Goal: Task Accomplishment & Management: Manage account settings

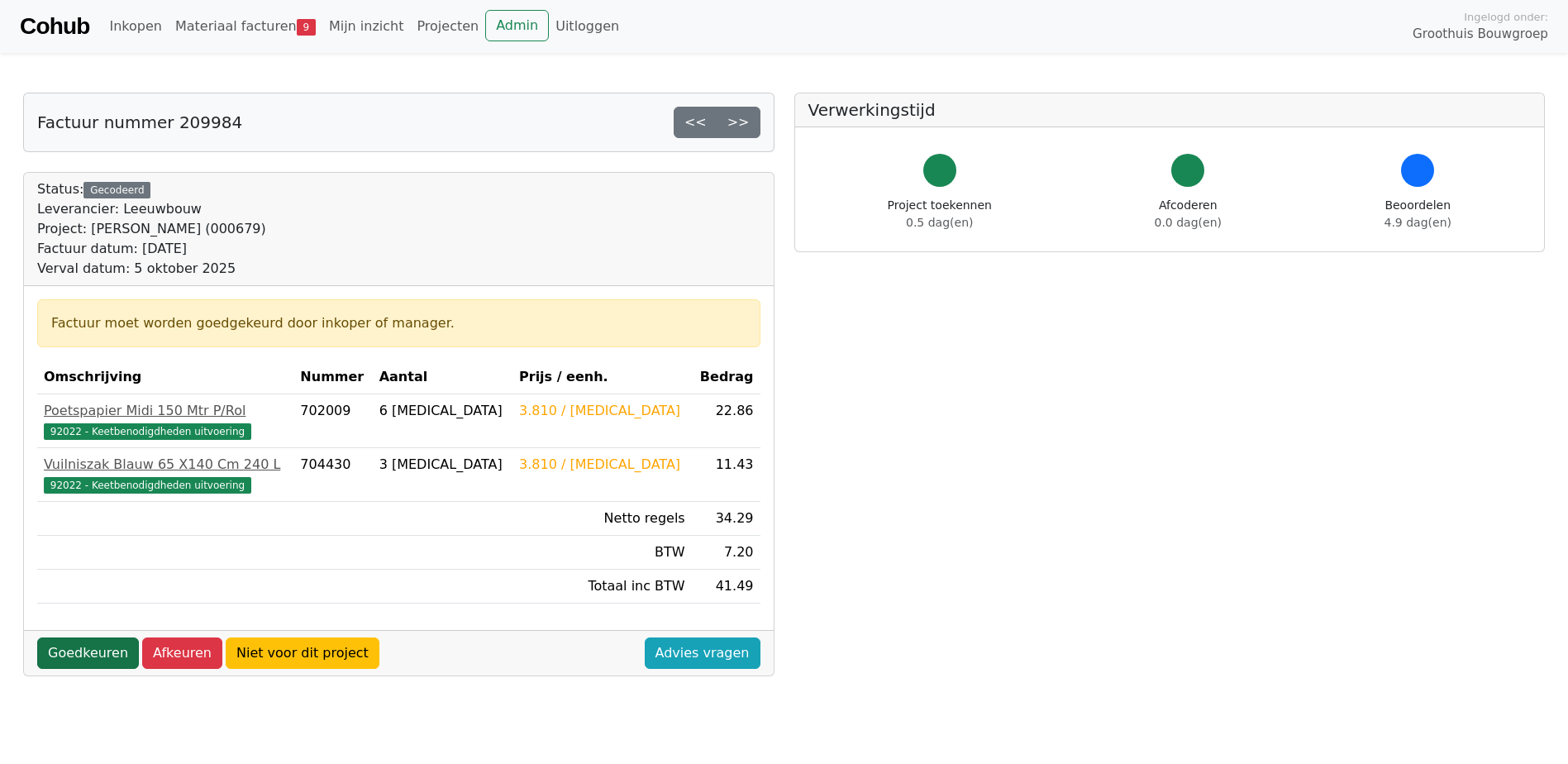
click at [103, 652] on link "Goedkeuren" at bounding box center [88, 653] width 102 height 32
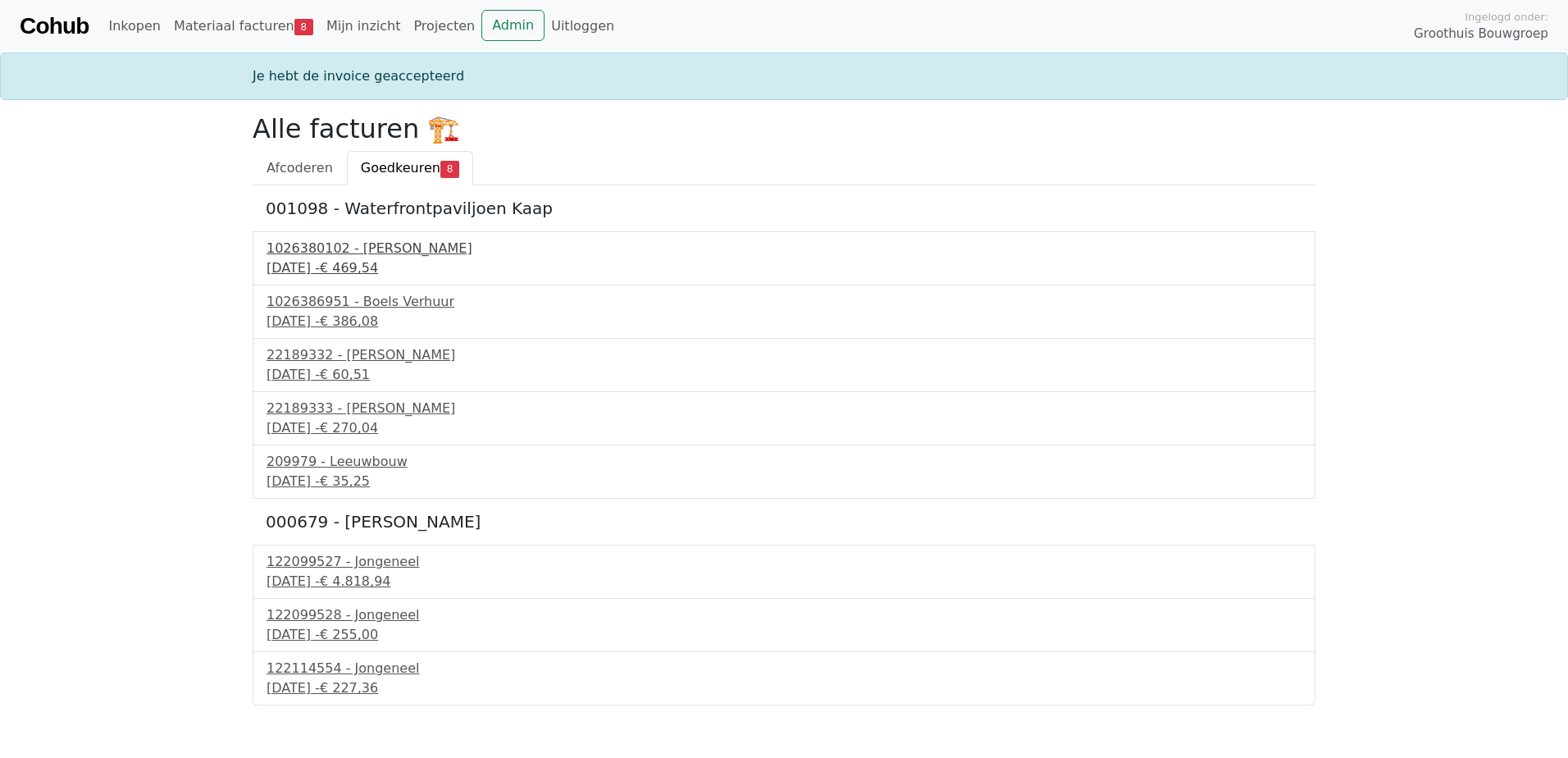
click at [379, 250] on div "1026380102 - Boels Verhuur" at bounding box center [783, 248] width 1035 height 20
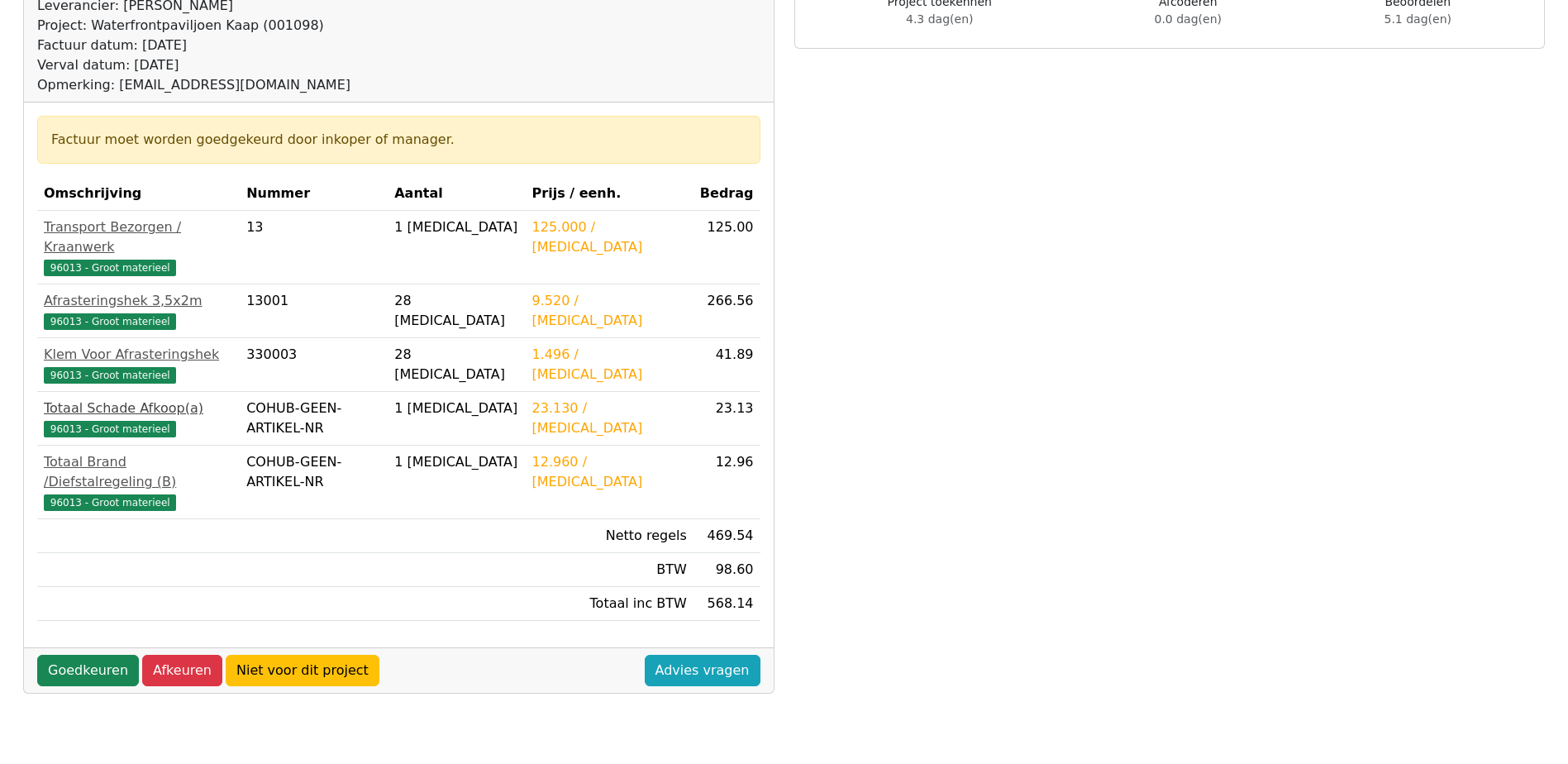
scroll to position [248, 0]
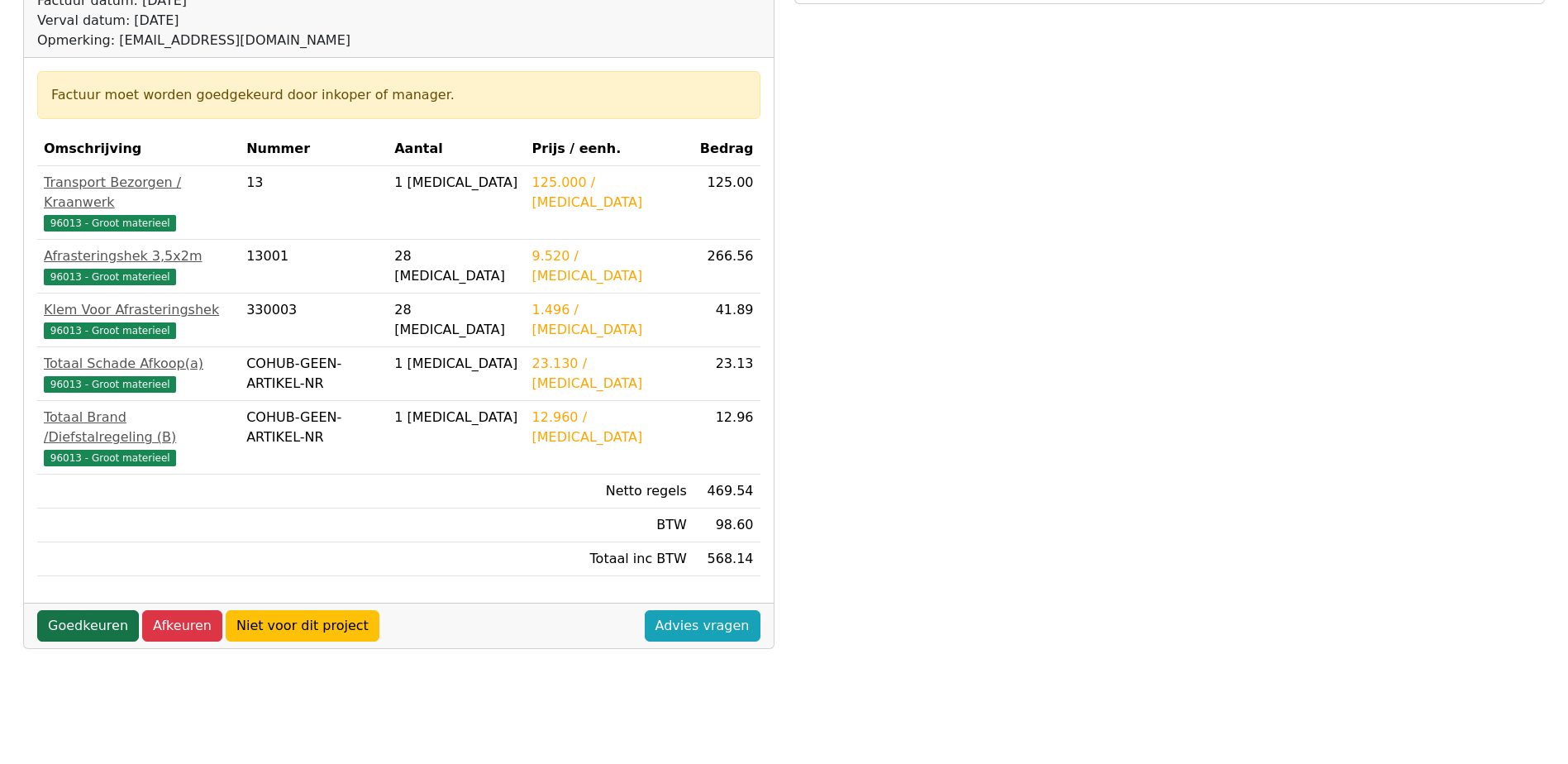
click at [96, 610] on link "Goedkeuren" at bounding box center [88, 626] width 102 height 32
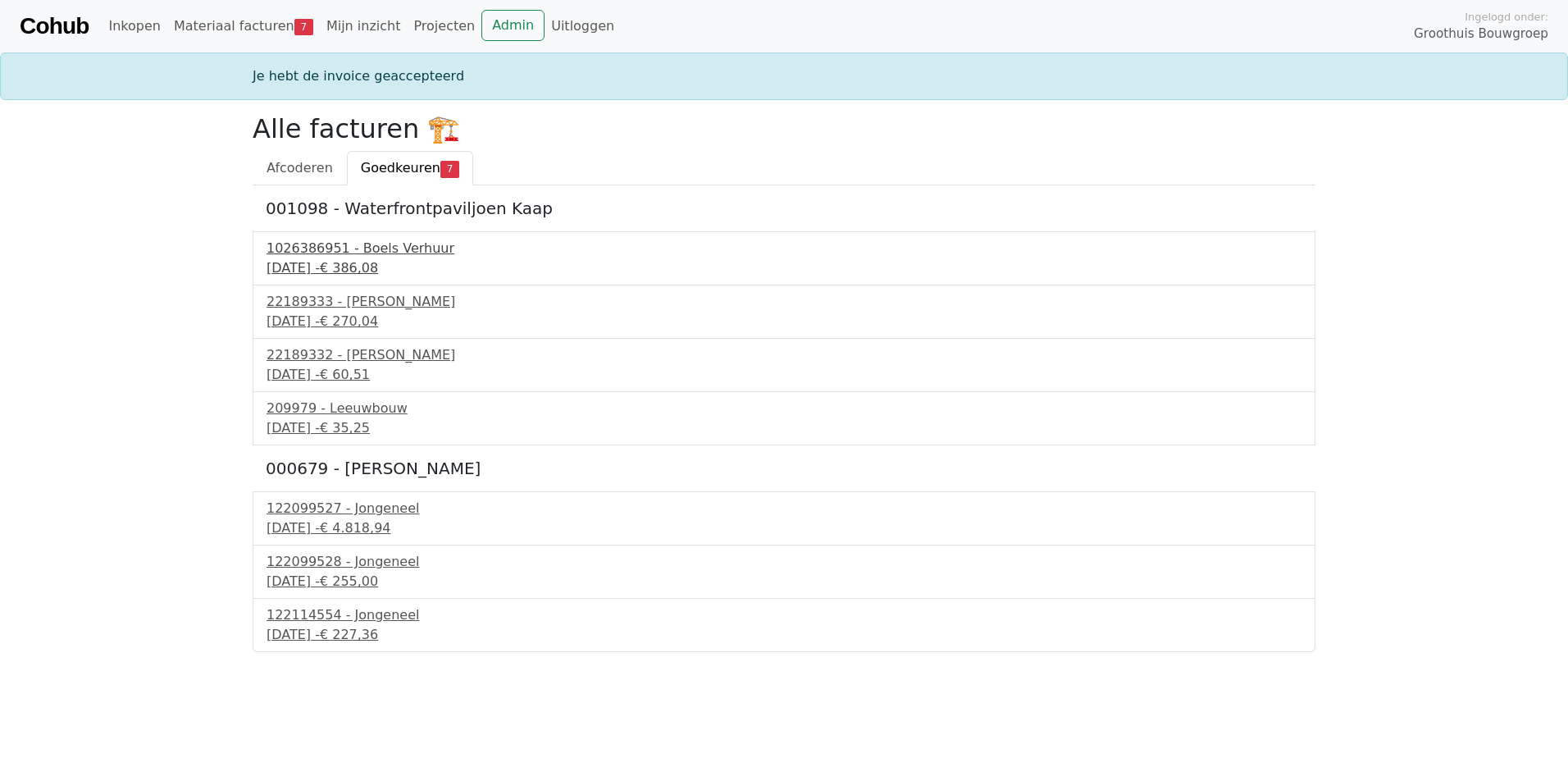
click at [352, 260] on div "3 september 2025 - € 386,08" at bounding box center [783, 268] width 1035 height 20
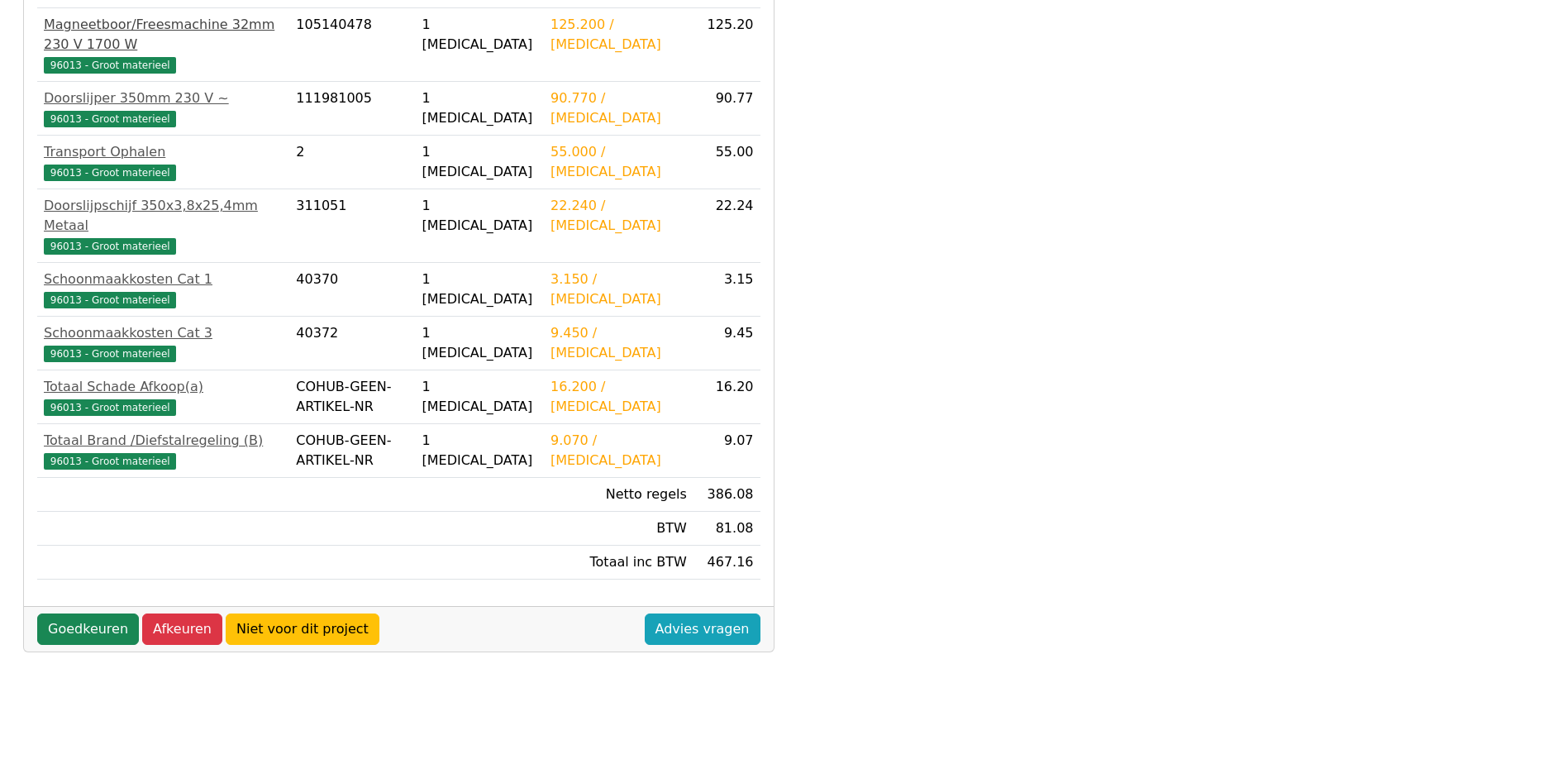
scroll to position [462, 0]
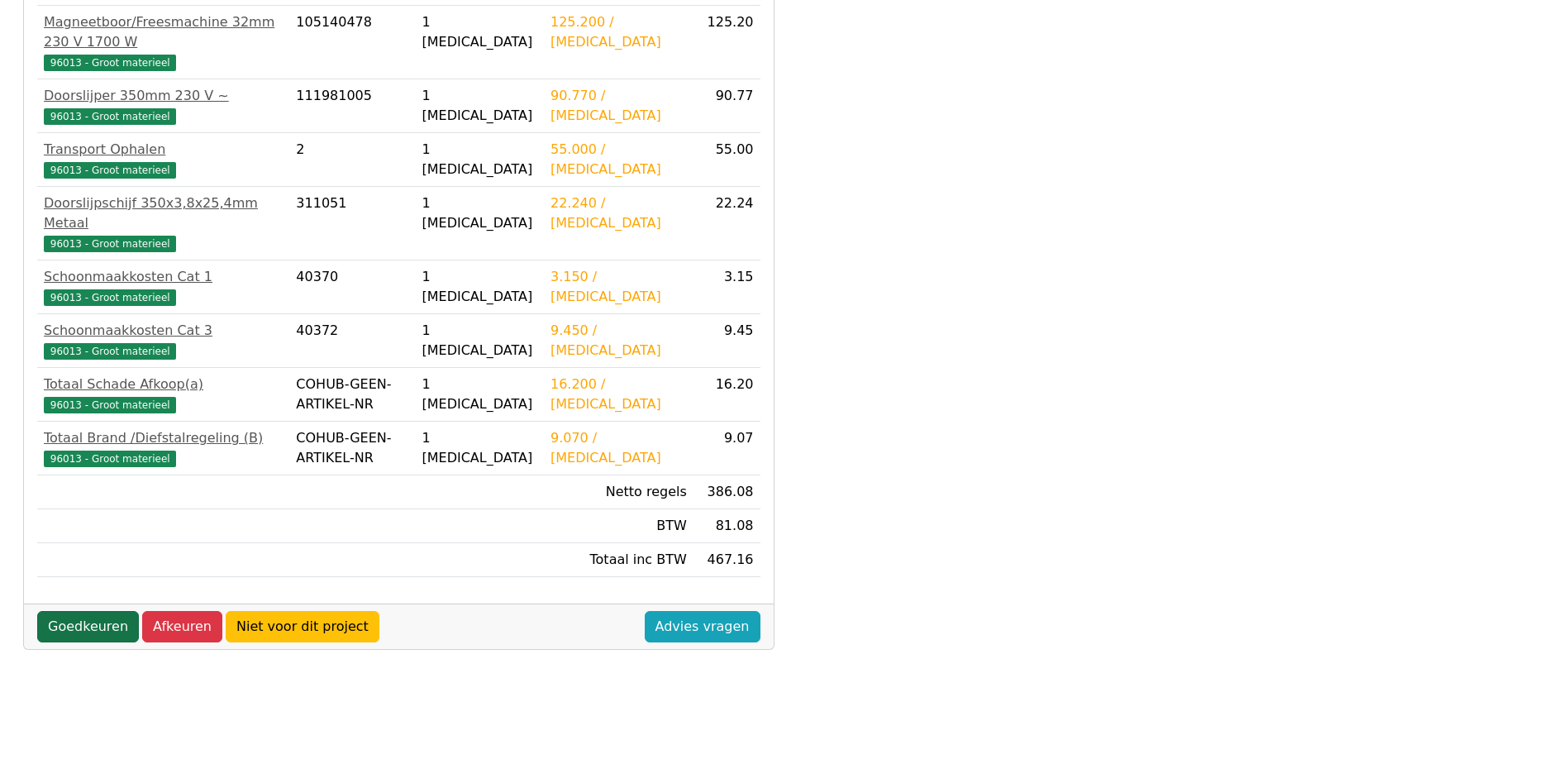
click at [99, 611] on link "Goedkeuren" at bounding box center [88, 627] width 102 height 32
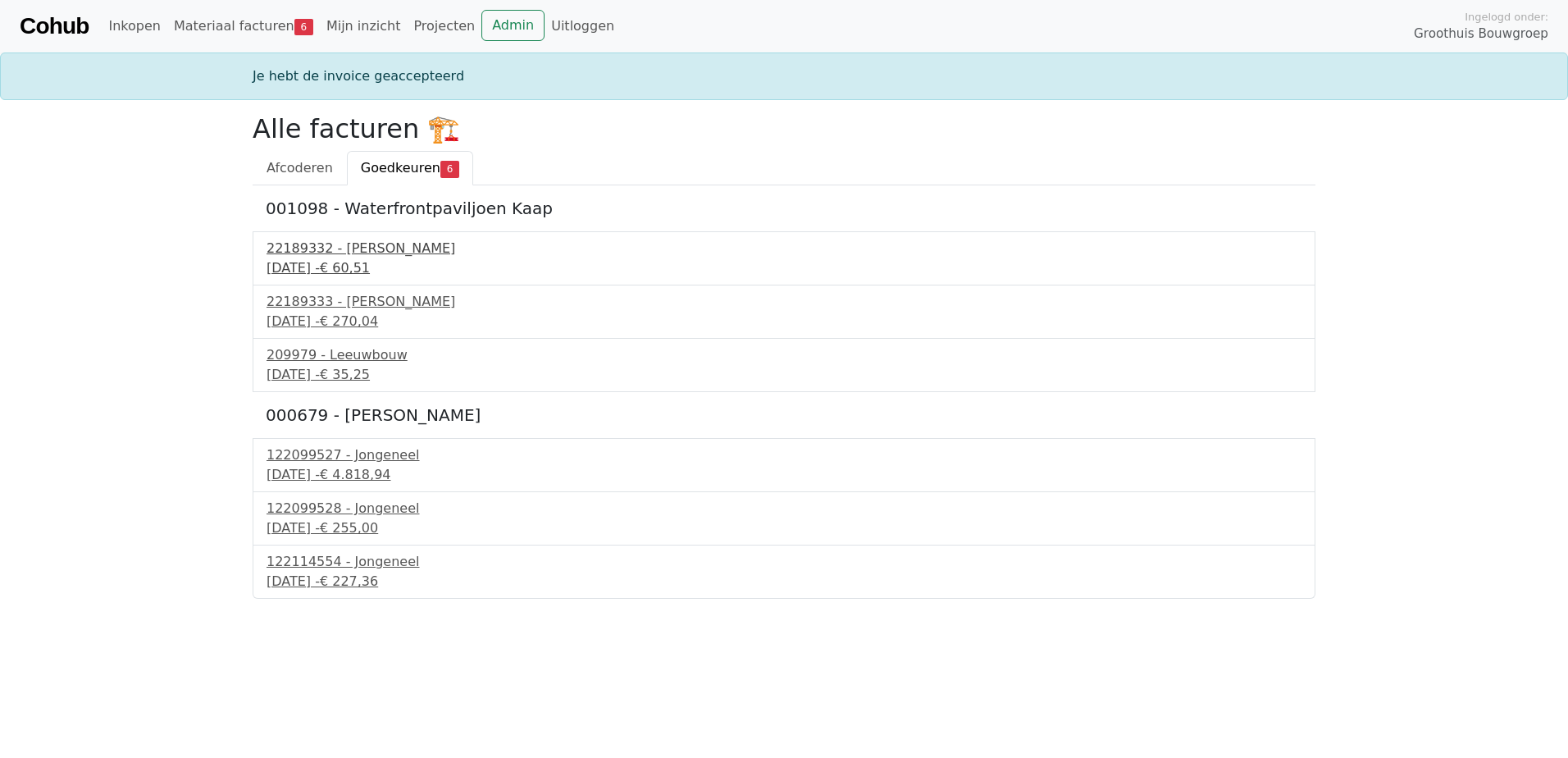
click at [353, 252] on div "22189332 - Isero" at bounding box center [783, 248] width 1035 height 20
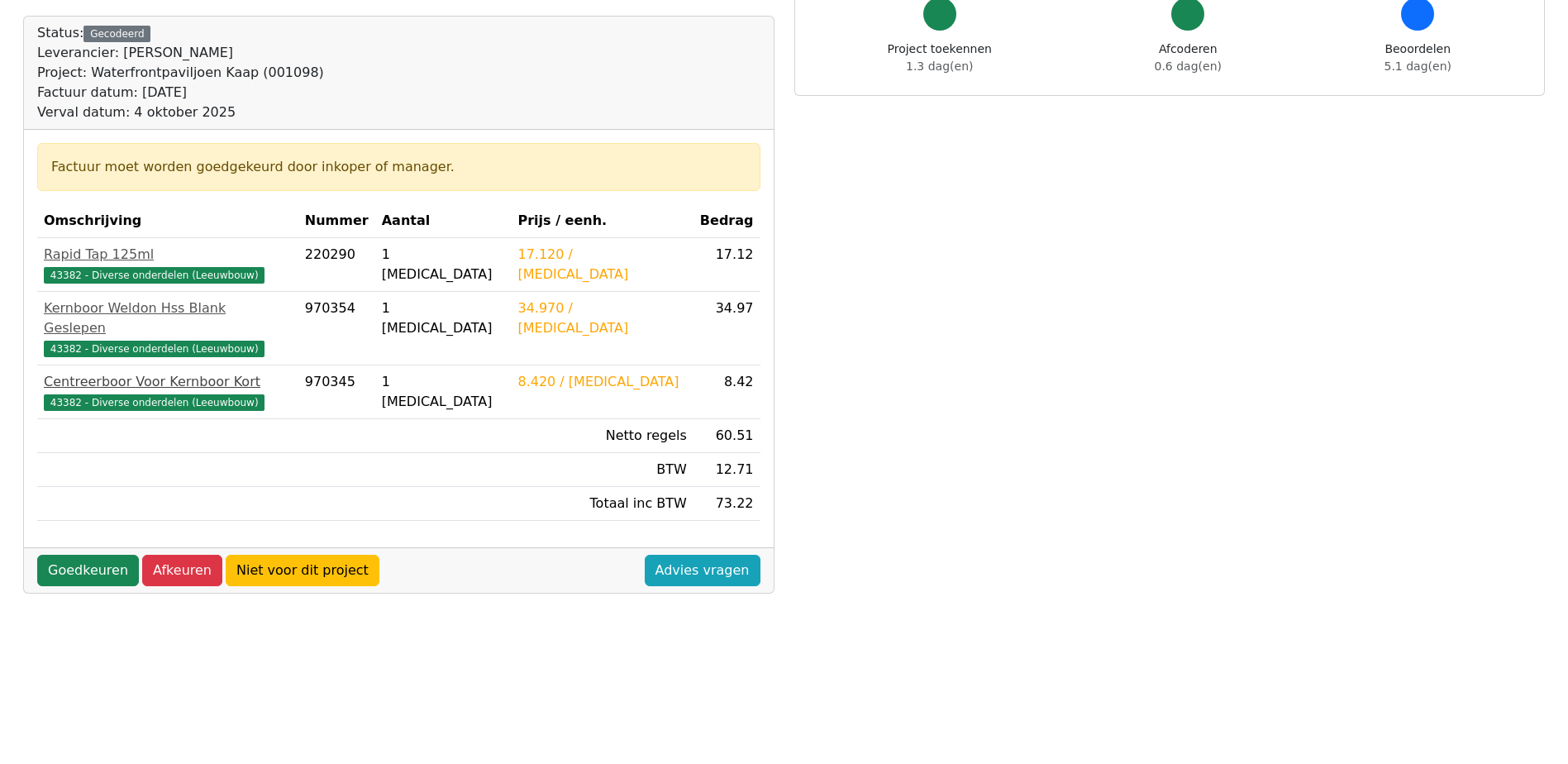
scroll to position [166, 0]
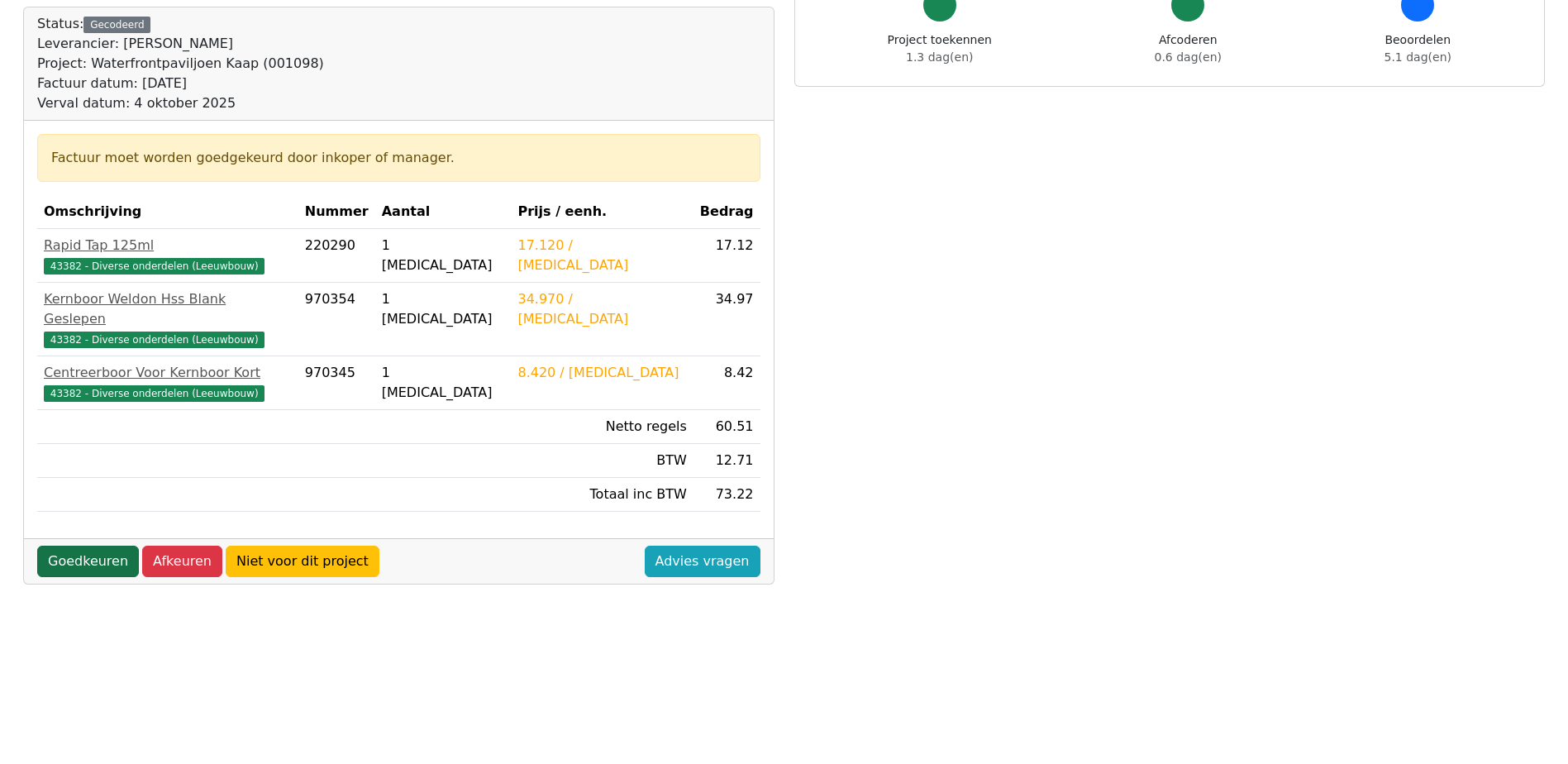
click at [94, 546] on link "Goedkeuren" at bounding box center [88, 561] width 102 height 32
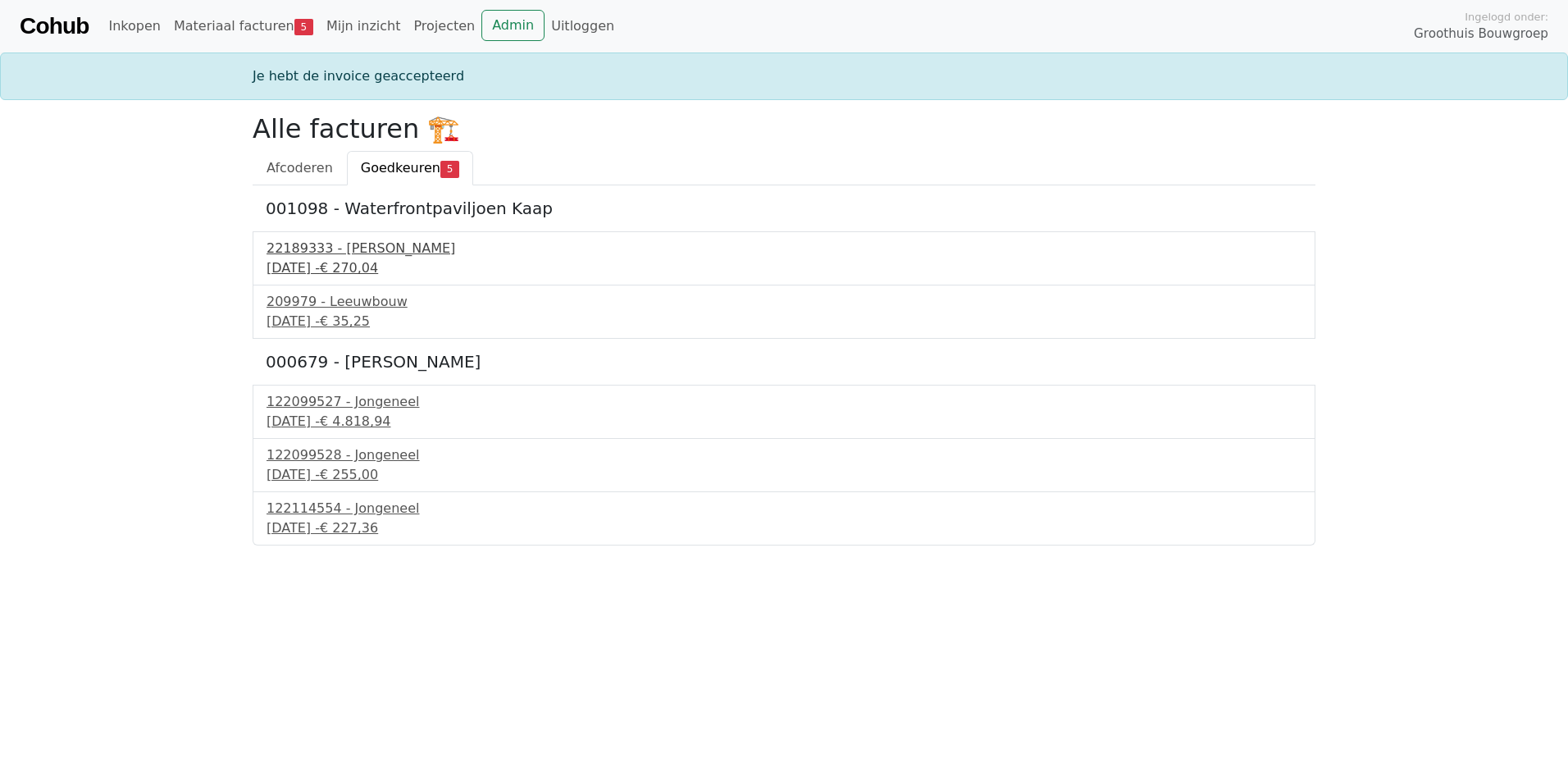
click at [367, 257] on div "22189333 - Isero" at bounding box center [783, 248] width 1035 height 20
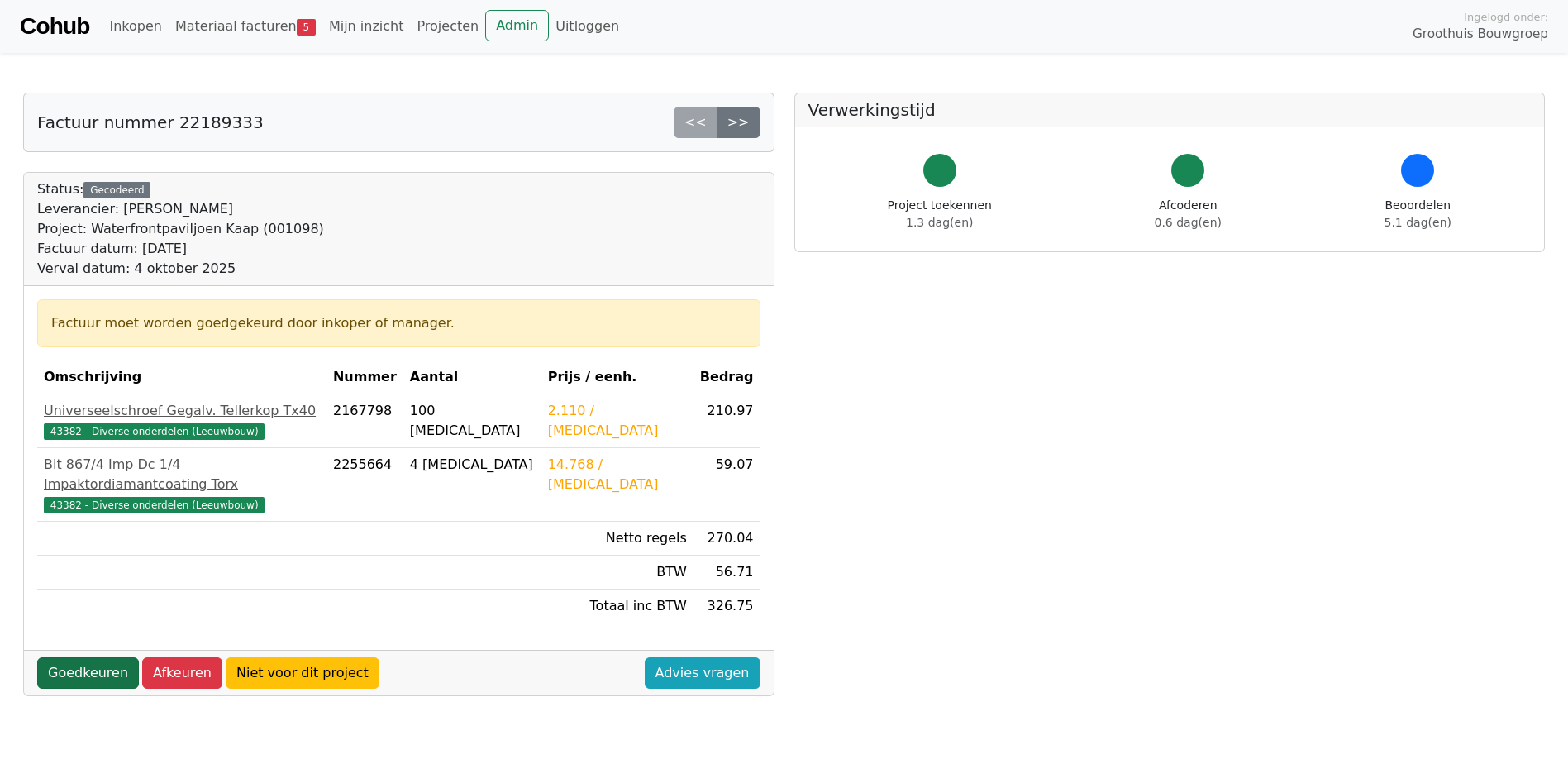
click at [95, 657] on link "Goedkeuren" at bounding box center [88, 673] width 102 height 32
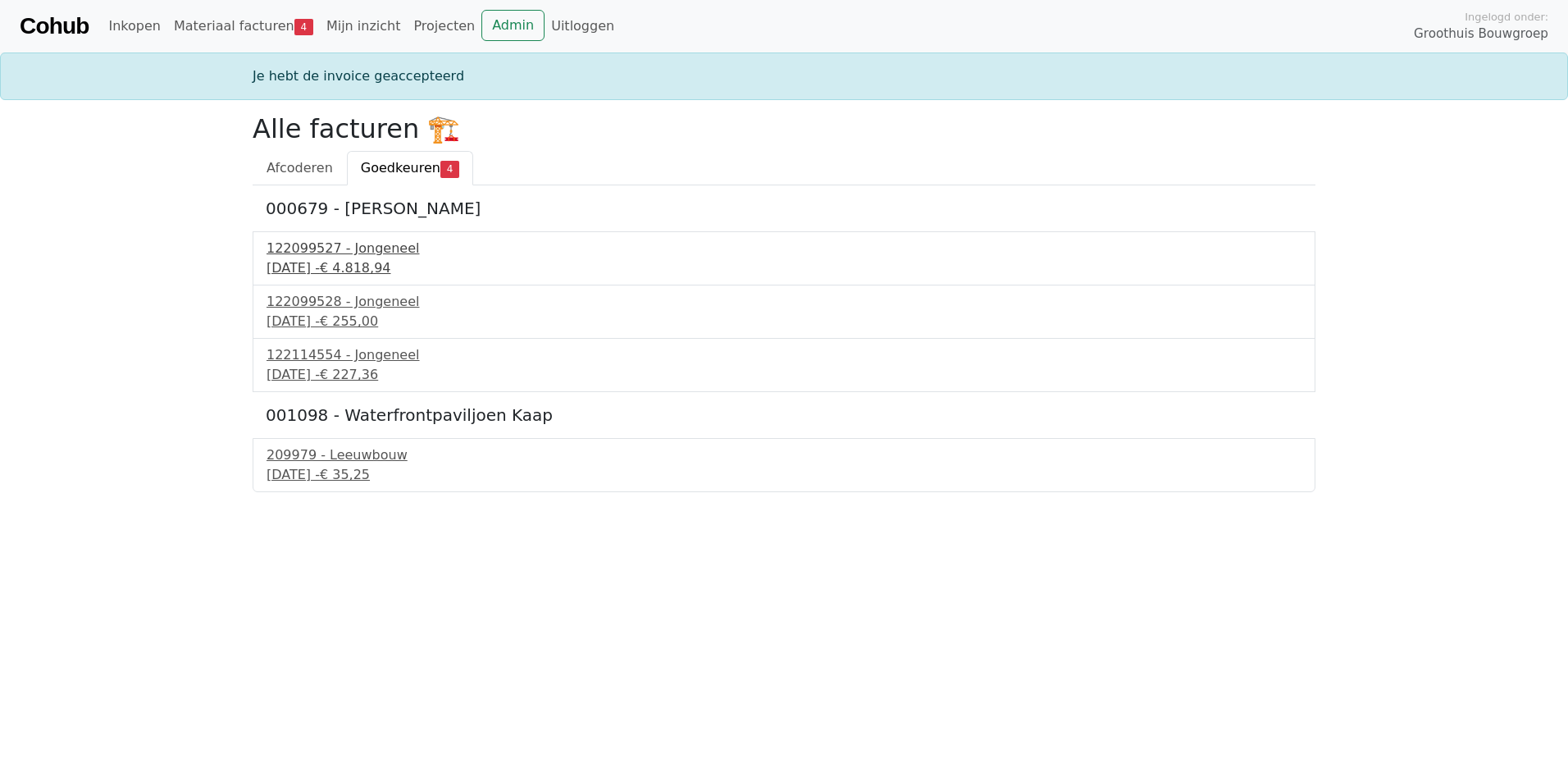
click at [332, 260] on div "[DATE] - € 4.818,94" at bounding box center [783, 268] width 1035 height 20
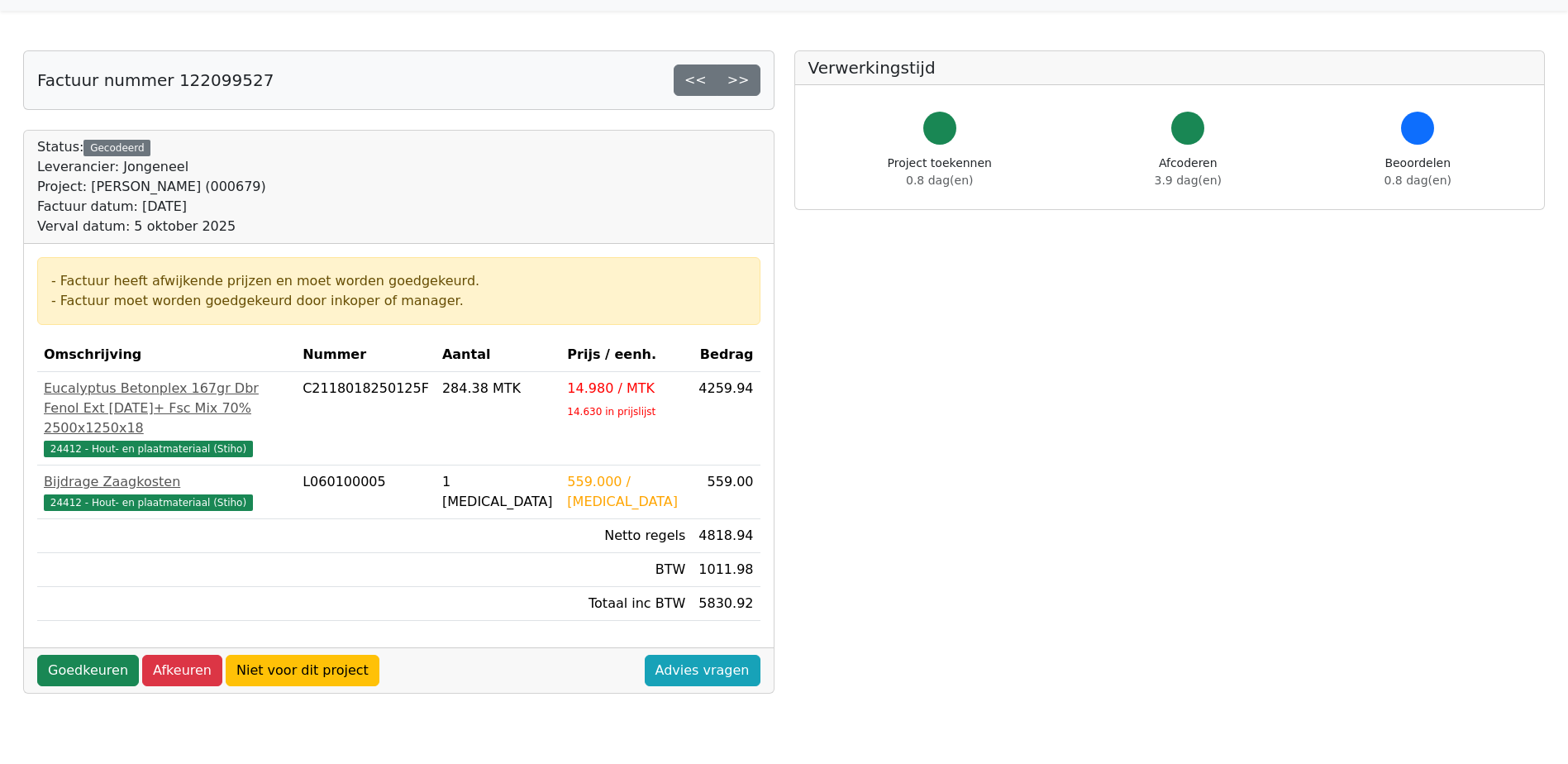
scroll to position [82, 0]
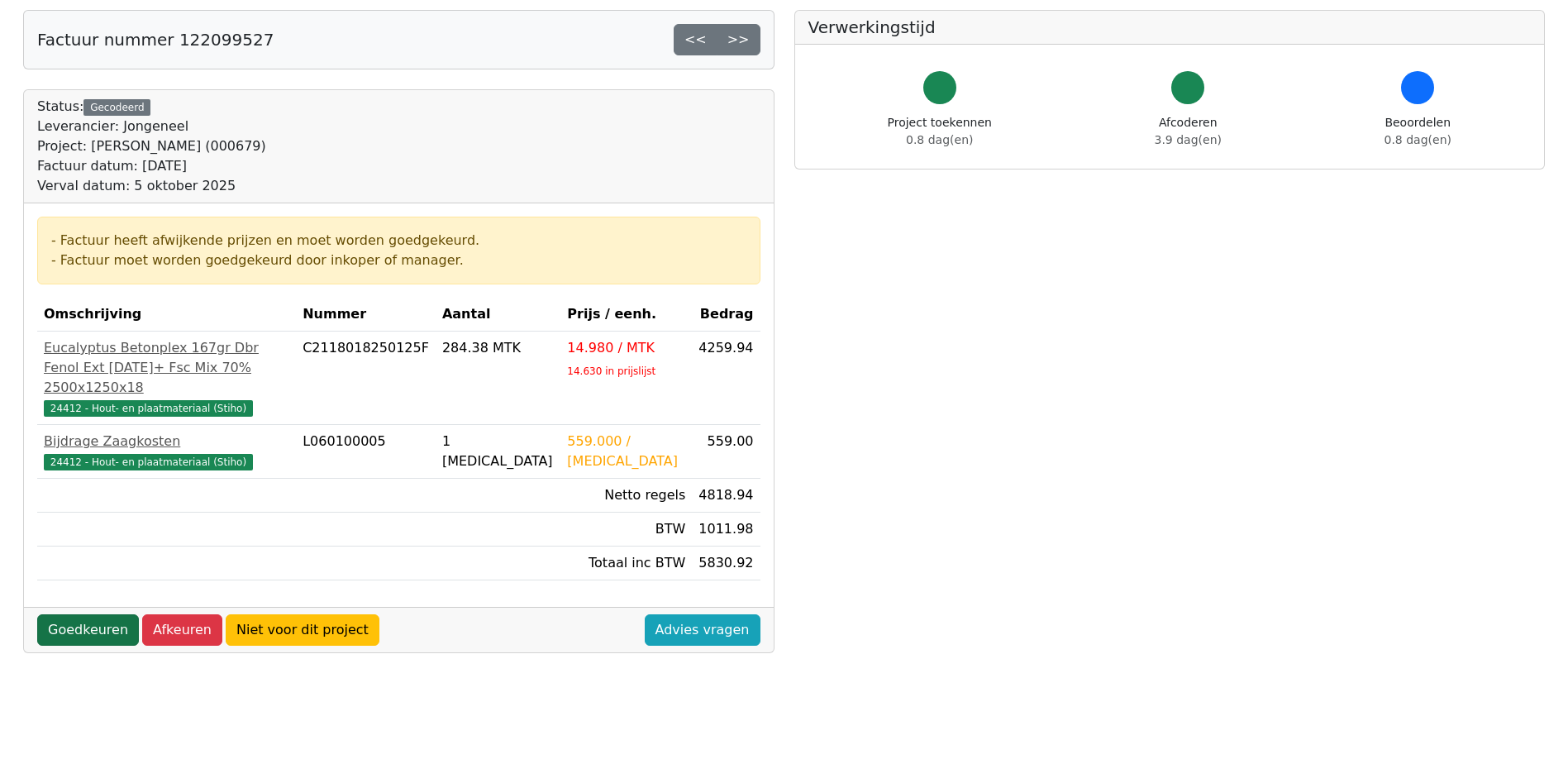
click at [88, 645] on link "Goedkeuren" at bounding box center [88, 630] width 102 height 32
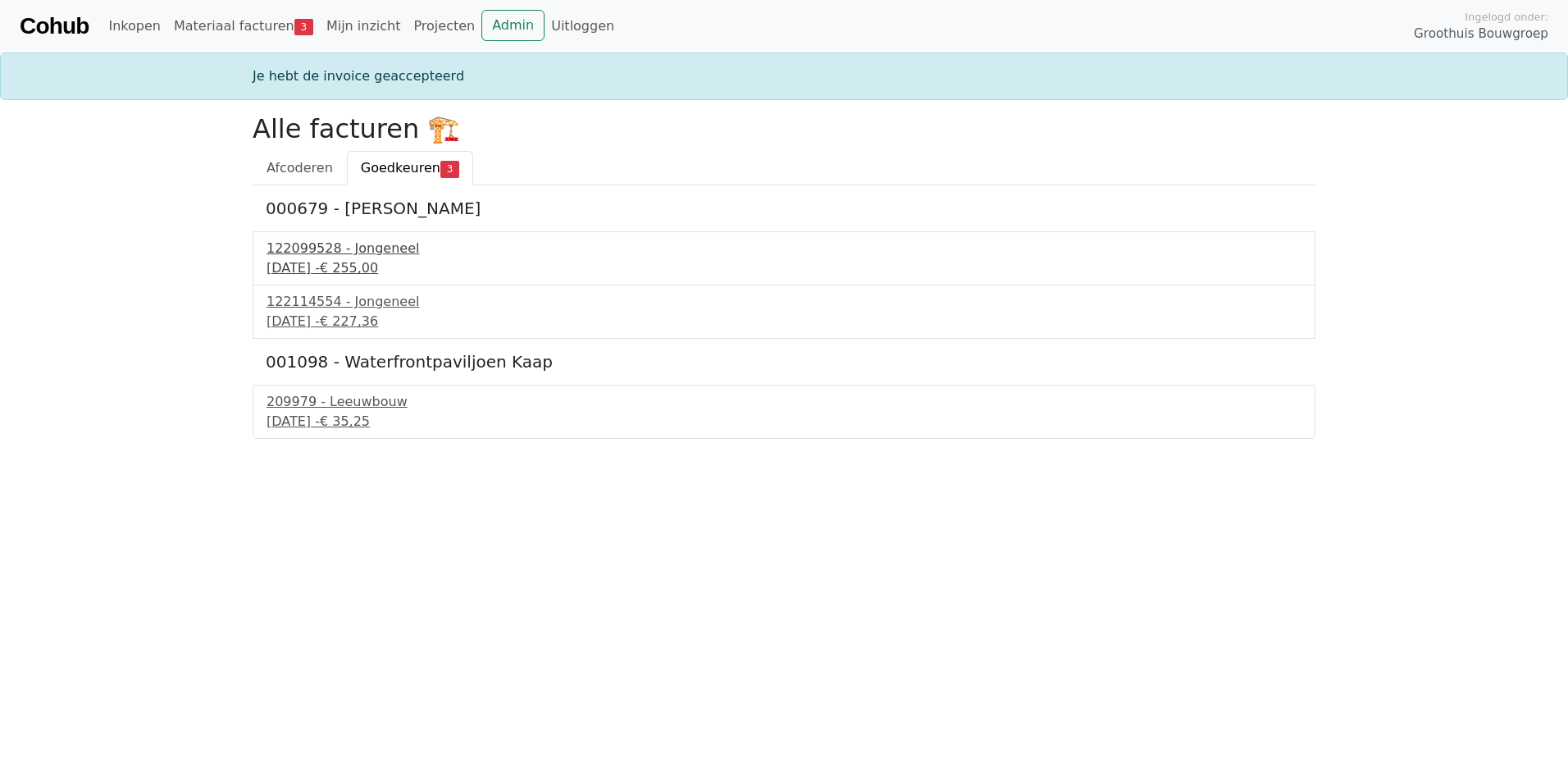
click at [335, 255] on div "122099528 - Jongeneel" at bounding box center [783, 248] width 1035 height 20
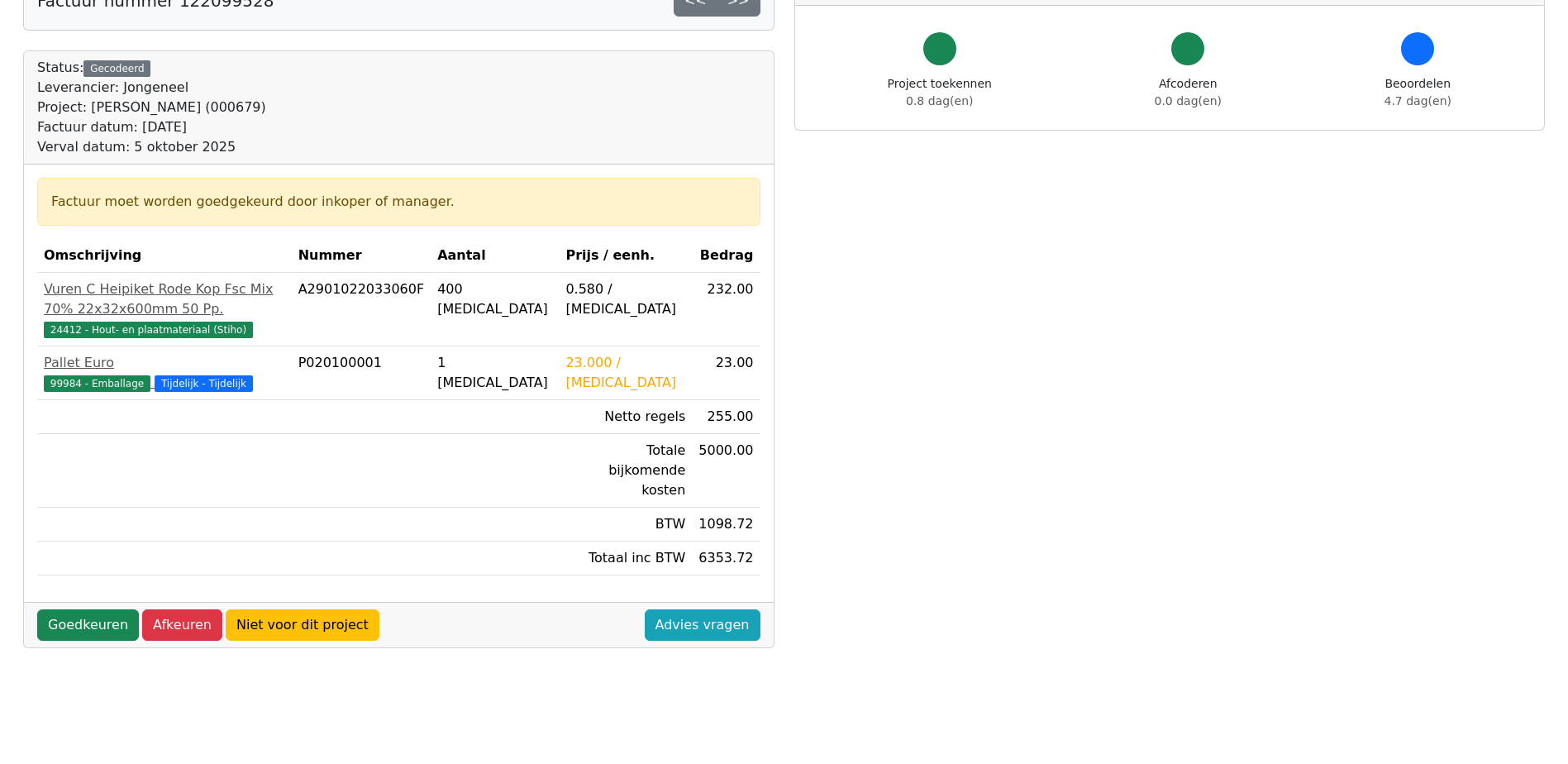
scroll to position [166, 0]
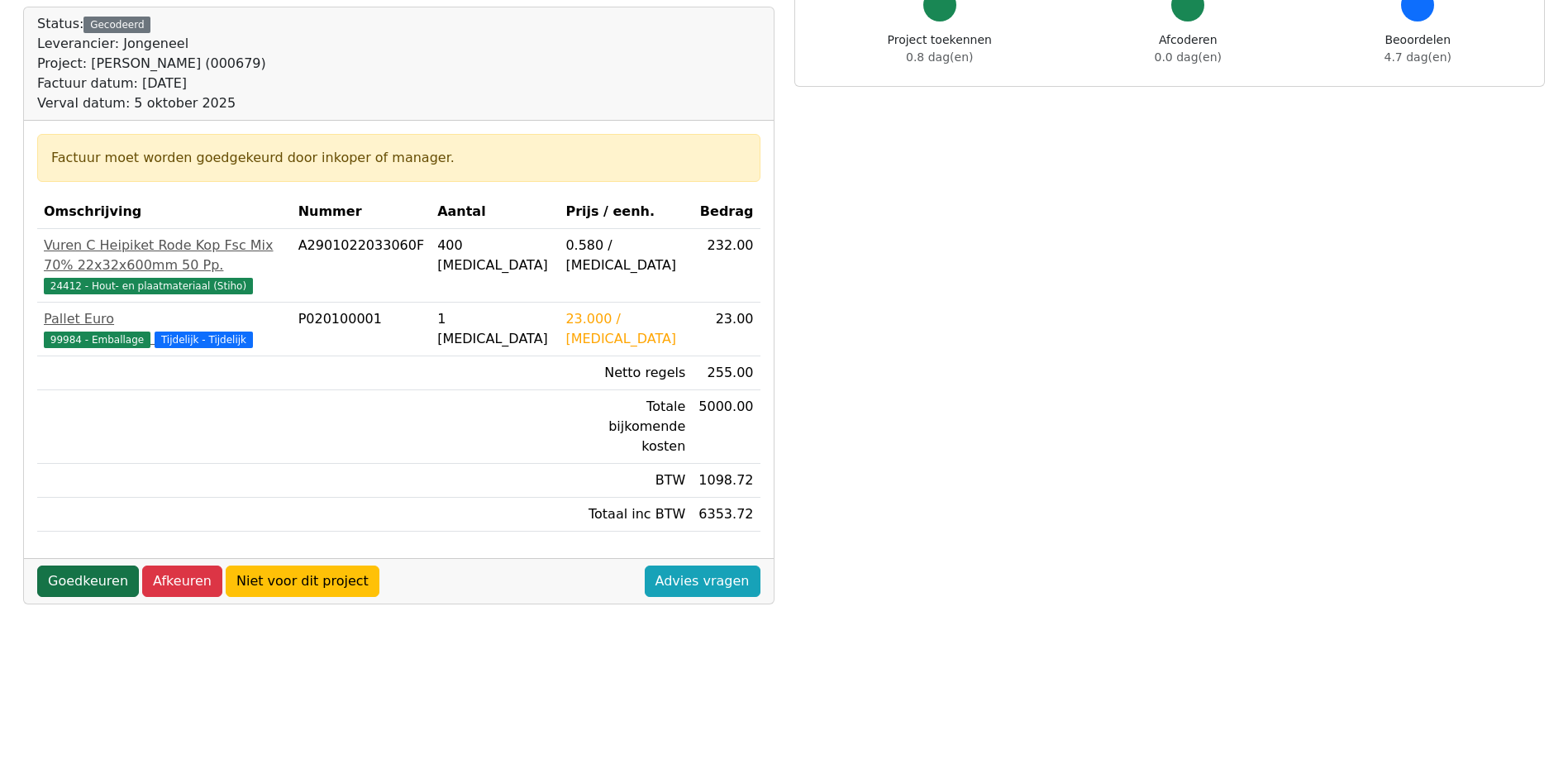
click at [105, 566] on link "Goedkeuren" at bounding box center [88, 582] width 102 height 32
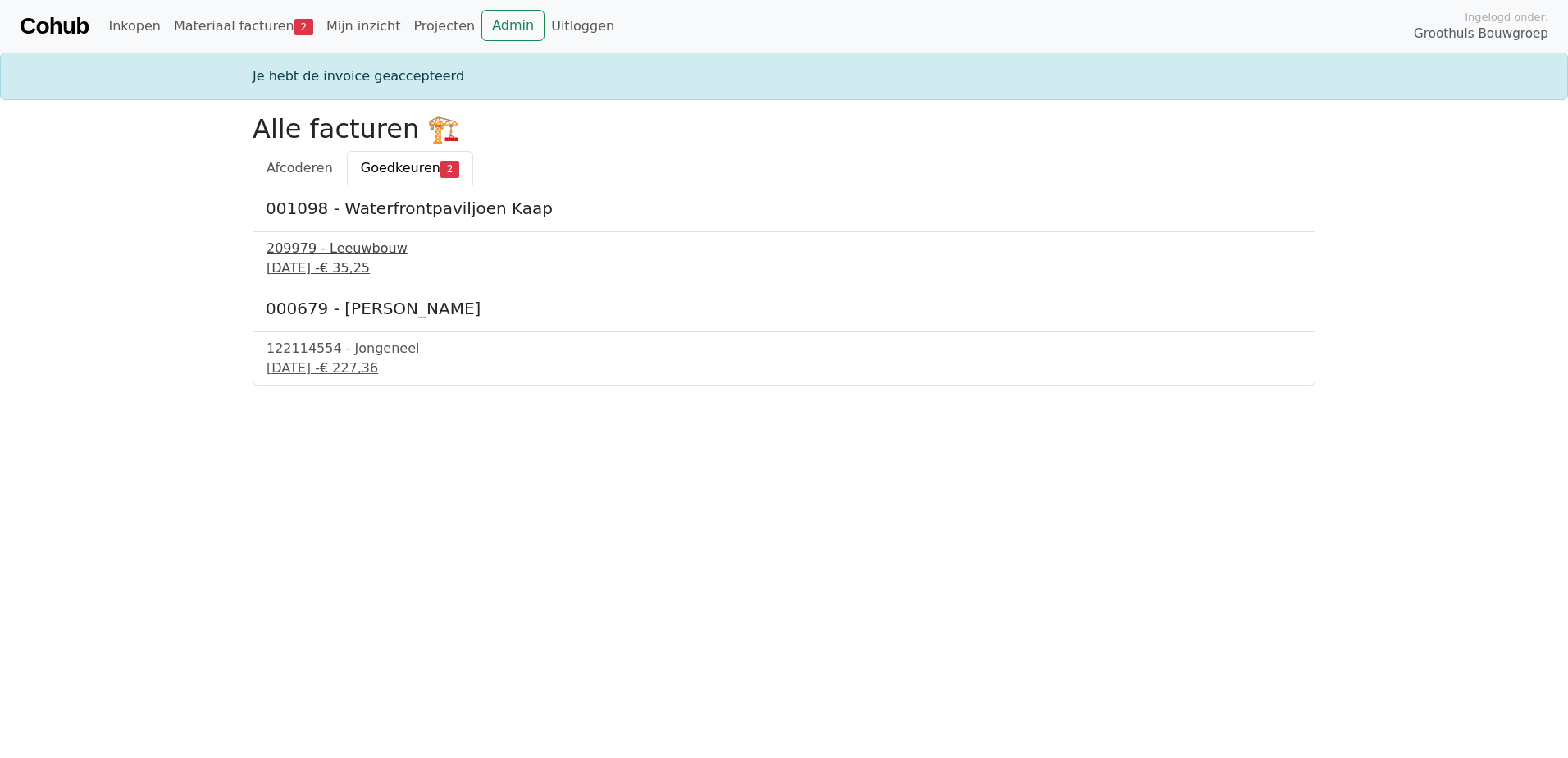
click at [364, 259] on div "5 september 2025 - € 35,25" at bounding box center [783, 268] width 1035 height 20
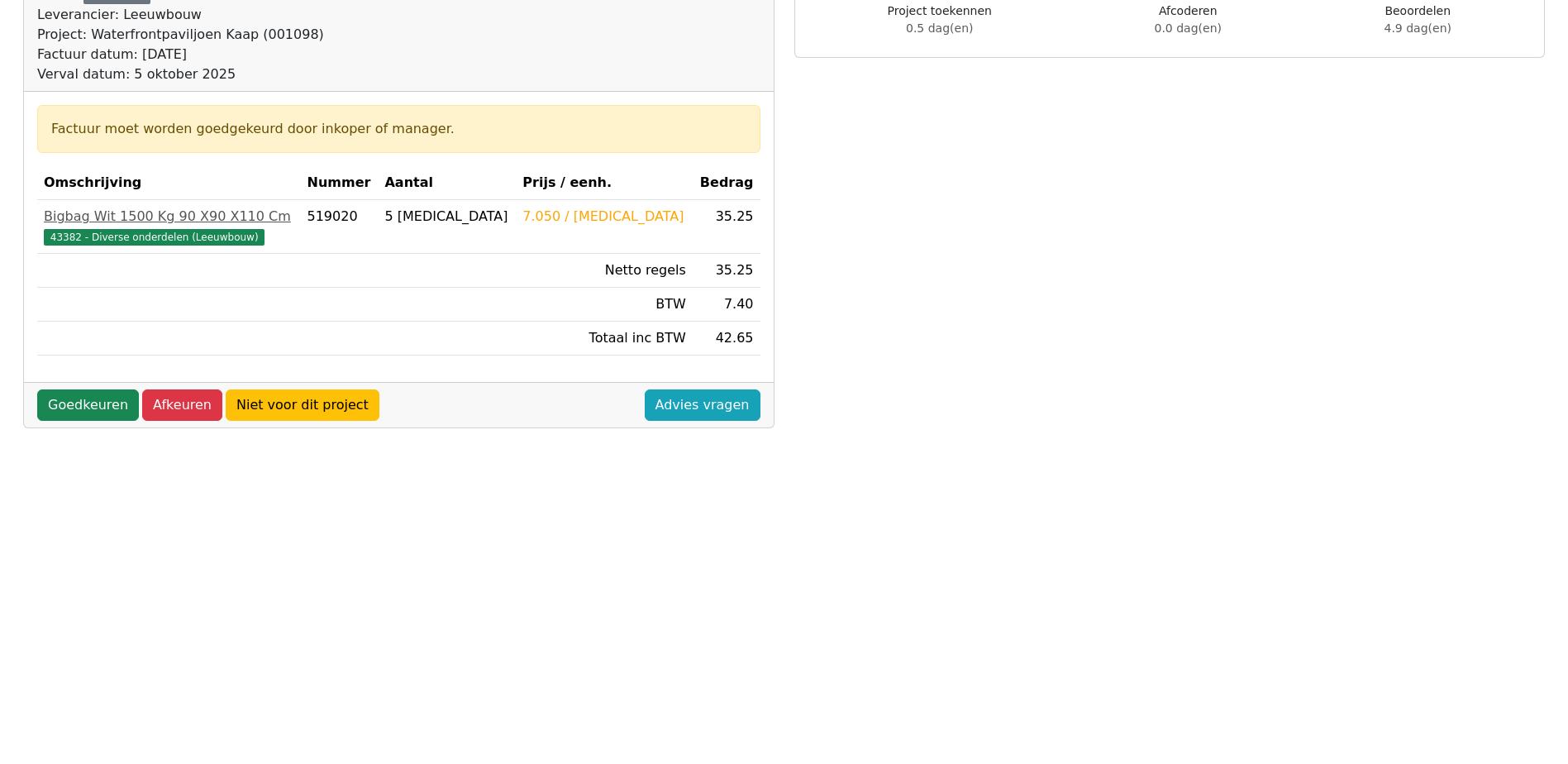
scroll to position [248, 0]
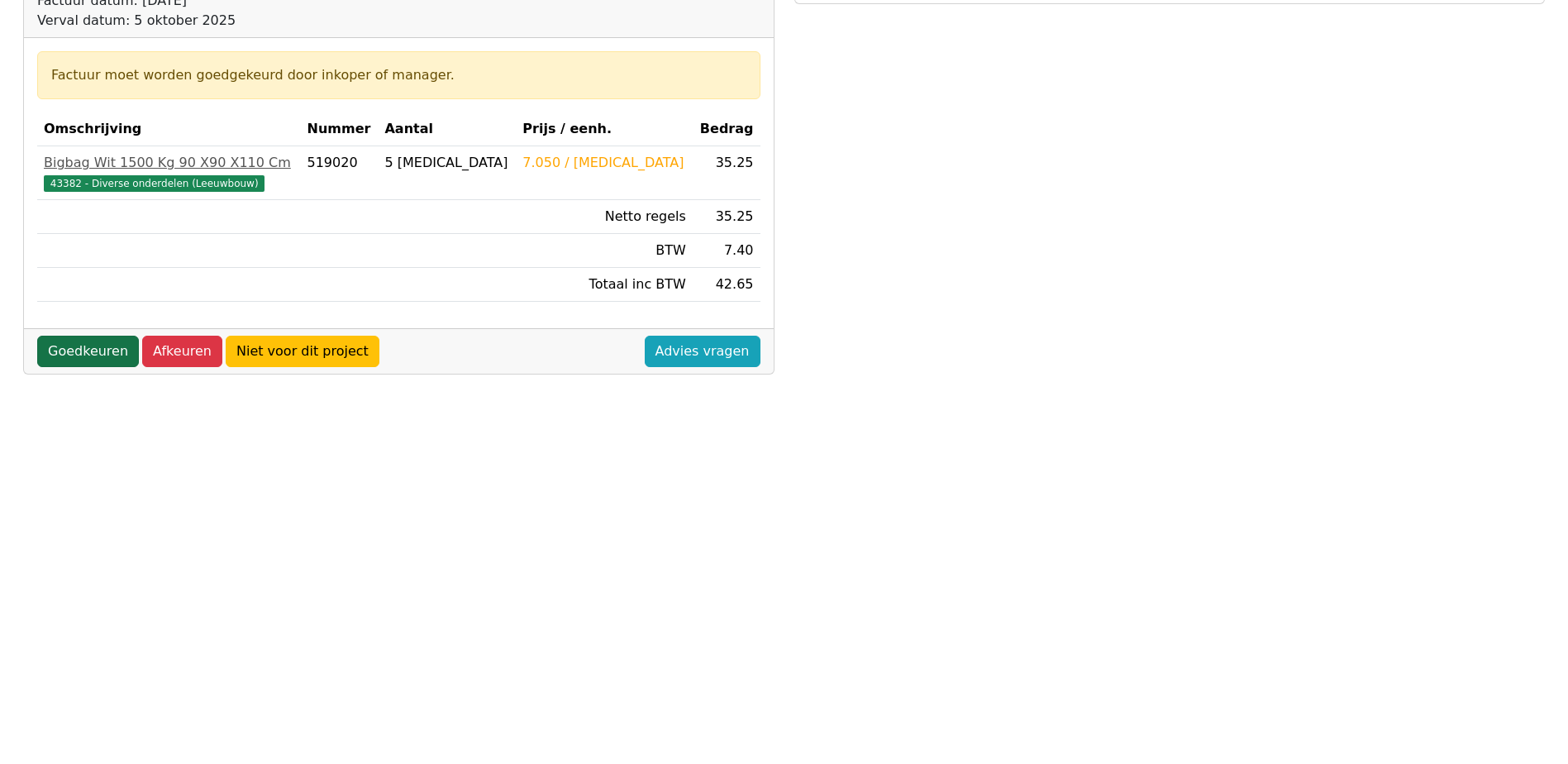
click at [90, 351] on link "Goedkeuren" at bounding box center [88, 352] width 102 height 32
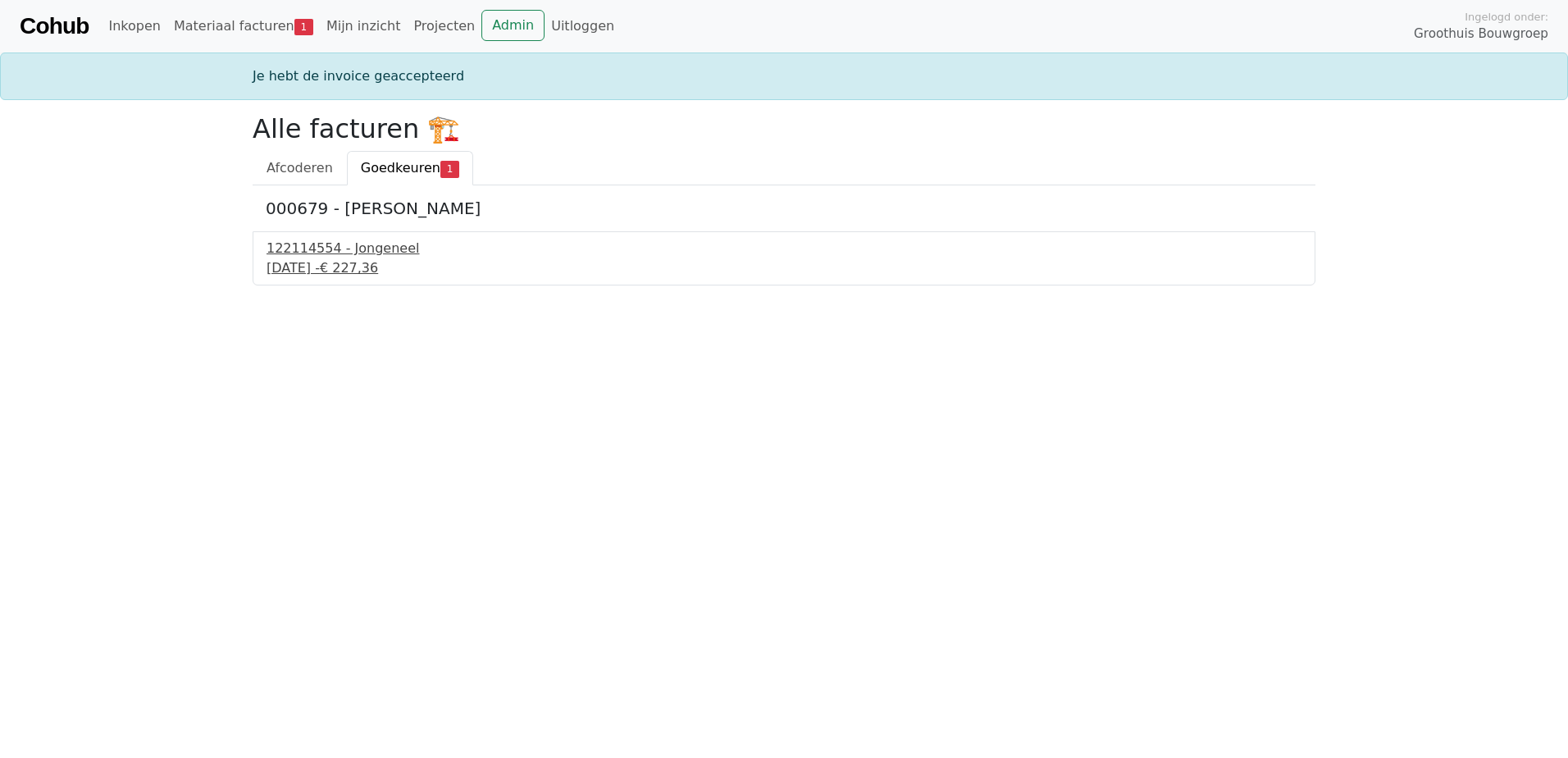
click at [396, 256] on div "122114554 - Jongeneel" at bounding box center [783, 248] width 1035 height 20
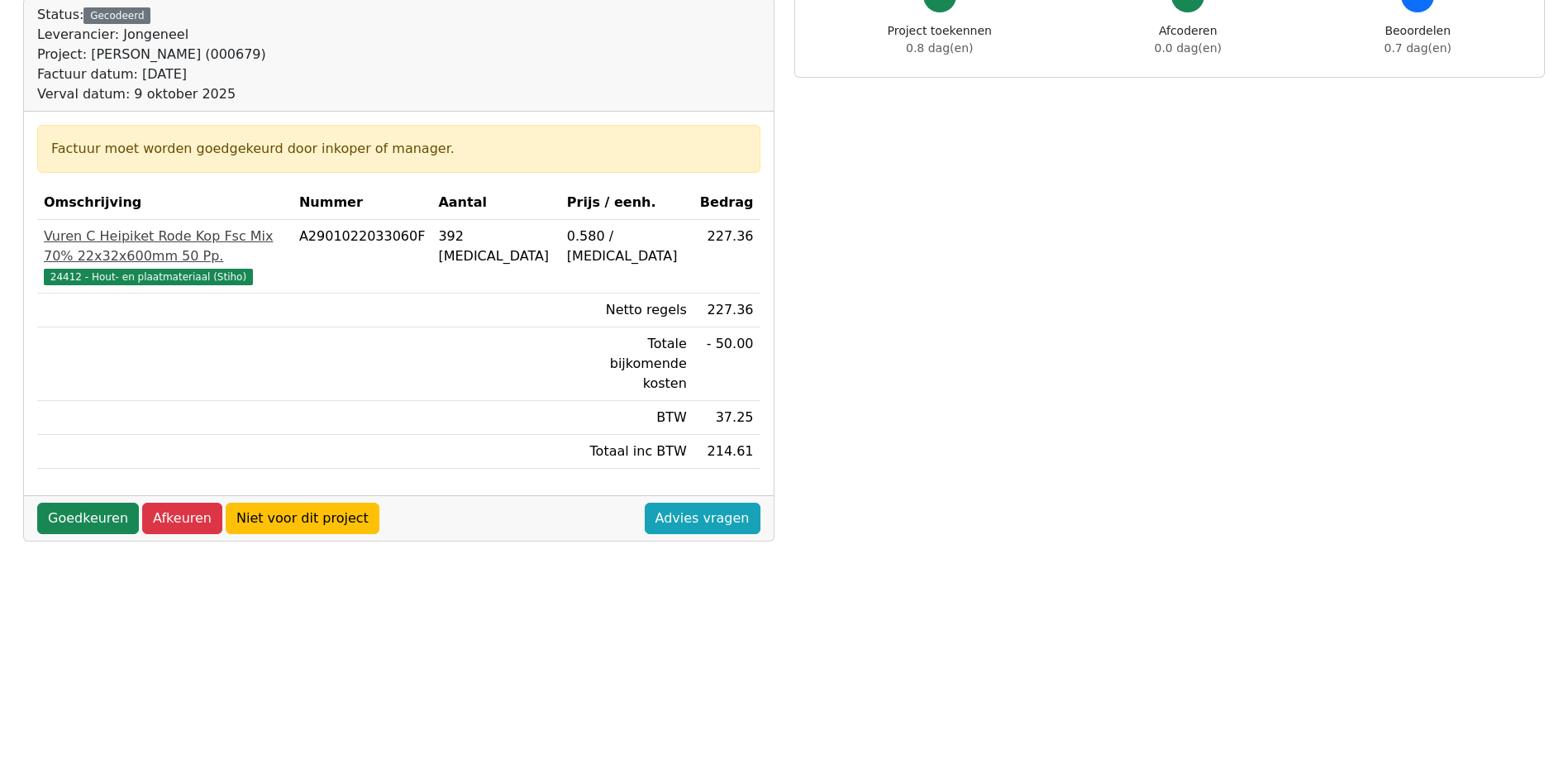
scroll to position [248, 0]
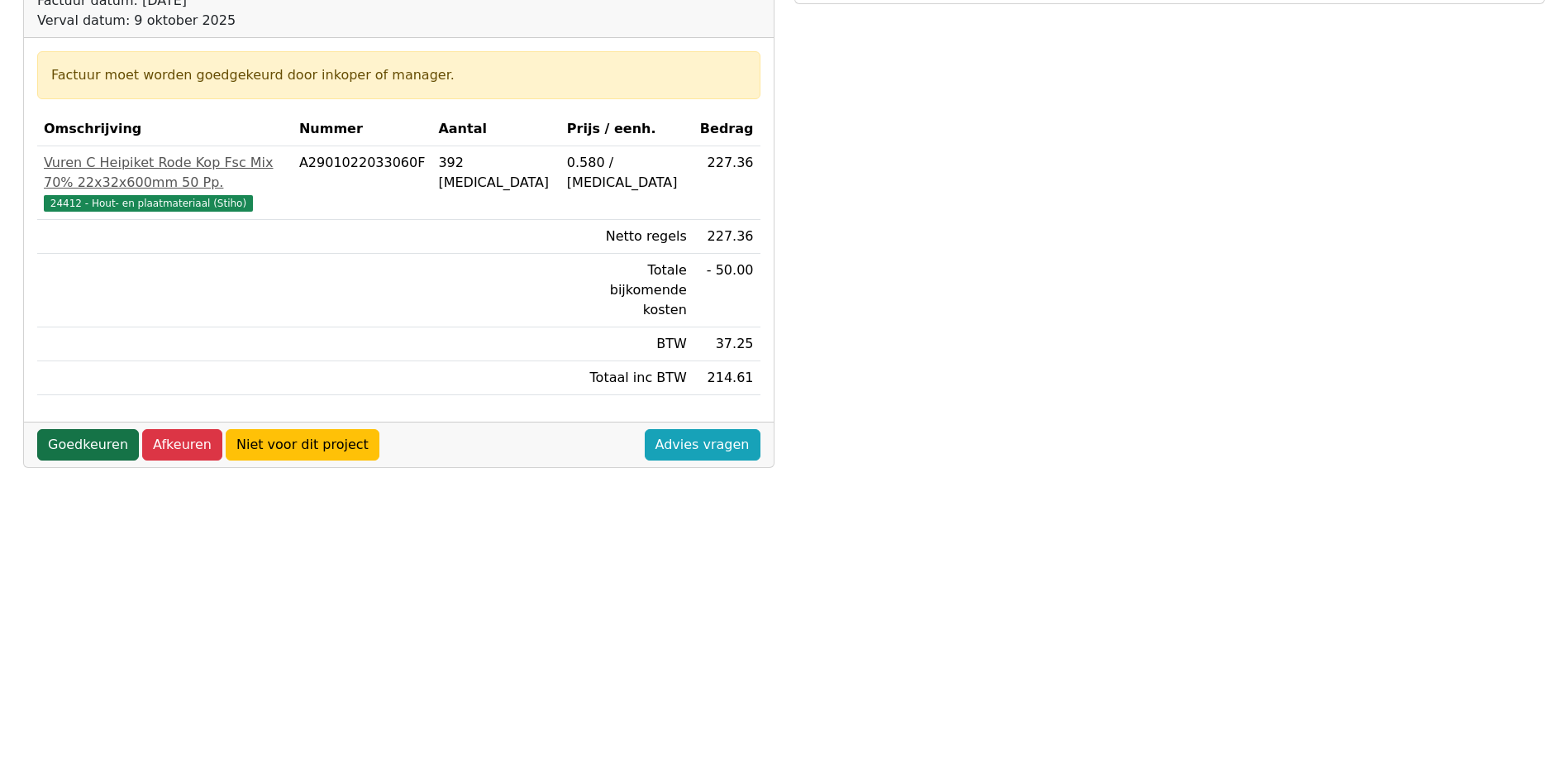
click at [112, 429] on link "Goedkeuren" at bounding box center [88, 445] width 102 height 32
